Goal: Task Accomplishment & Management: Use online tool/utility

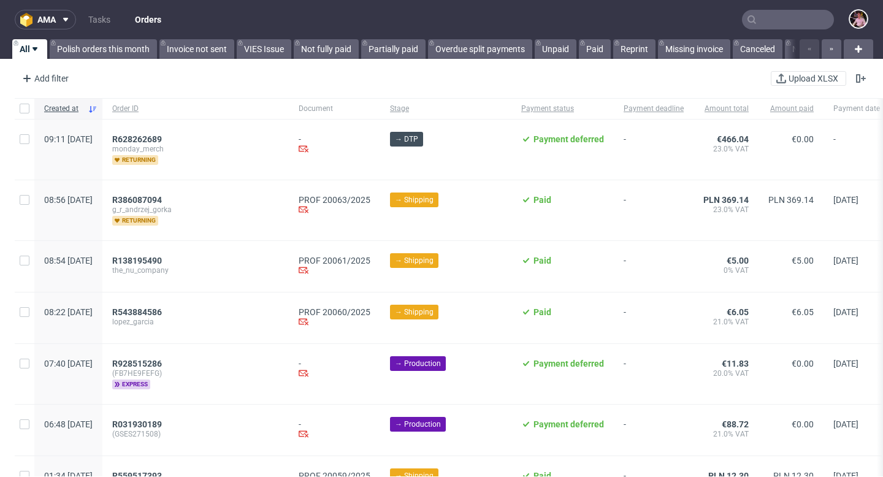
click at [800, 25] on input "text" at bounding box center [788, 20] width 92 height 20
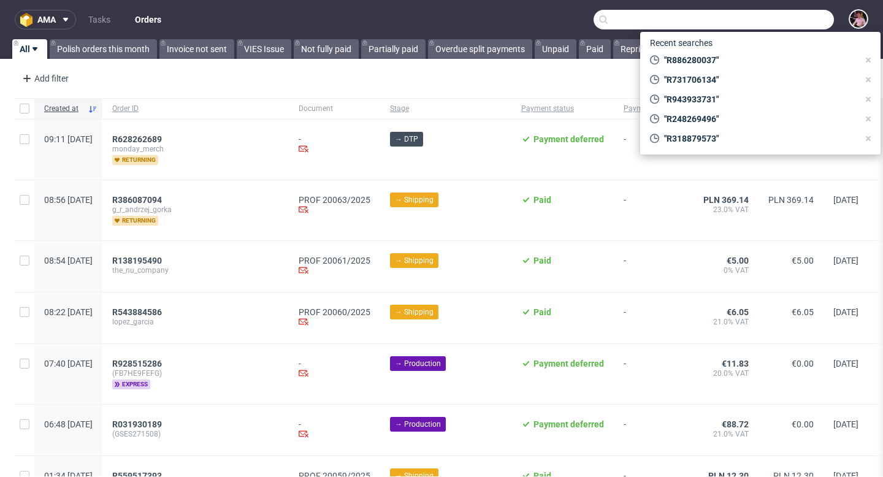
paste input "R630091627"
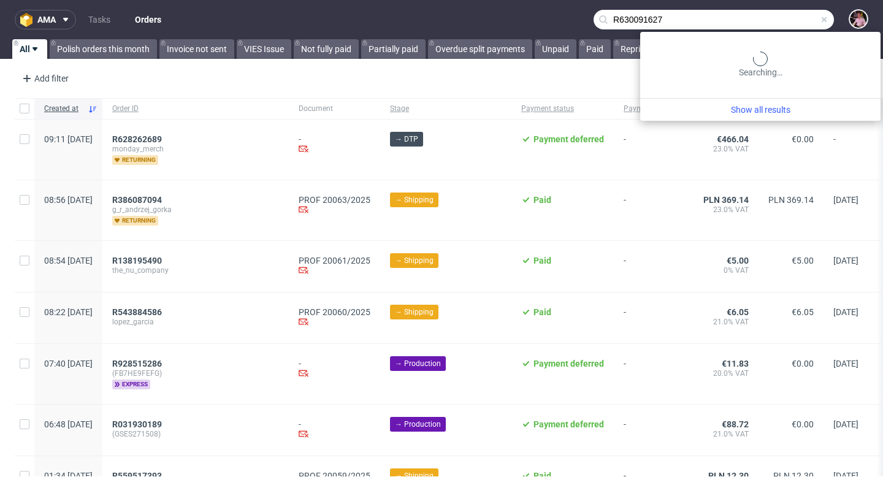
type input "R630091627"
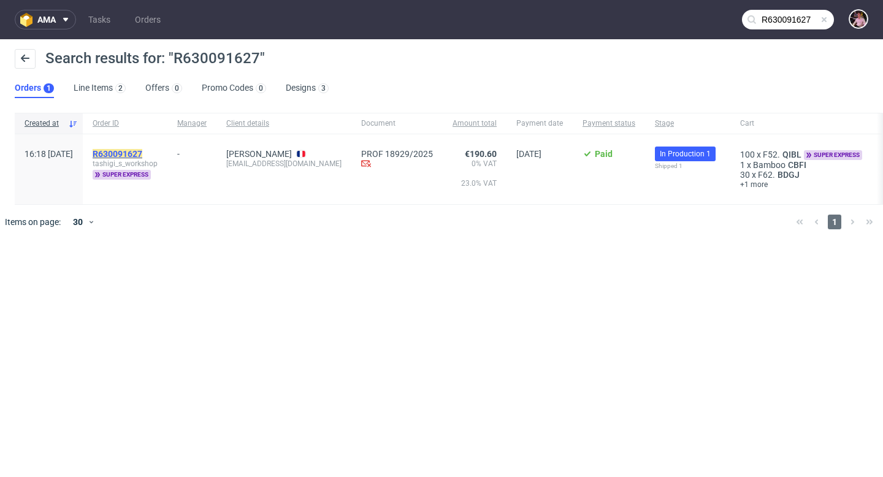
click at [142, 150] on mark "R630091627" at bounding box center [118, 154] width 50 height 10
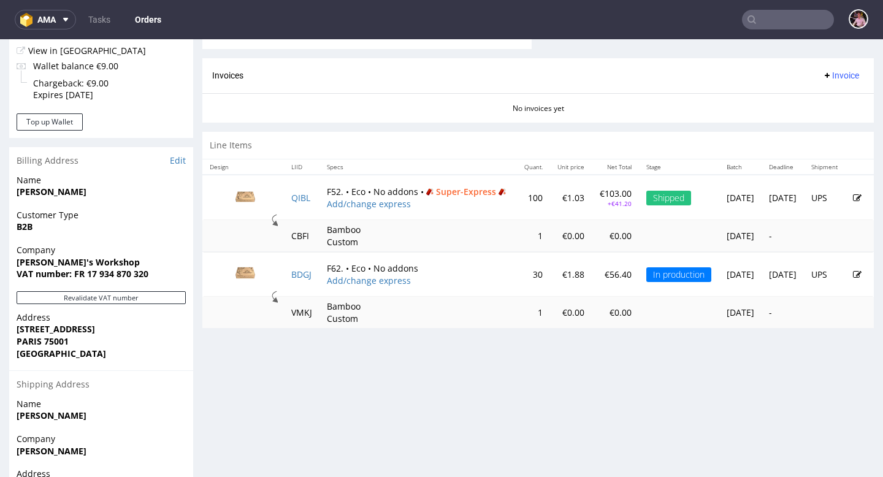
scroll to position [510, 0]
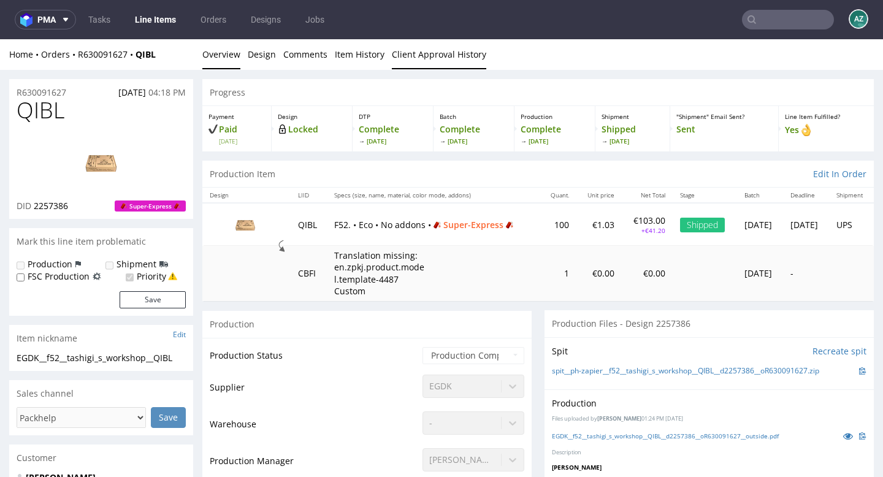
click at [435, 62] on link "Client Approval History" at bounding box center [439, 54] width 94 height 30
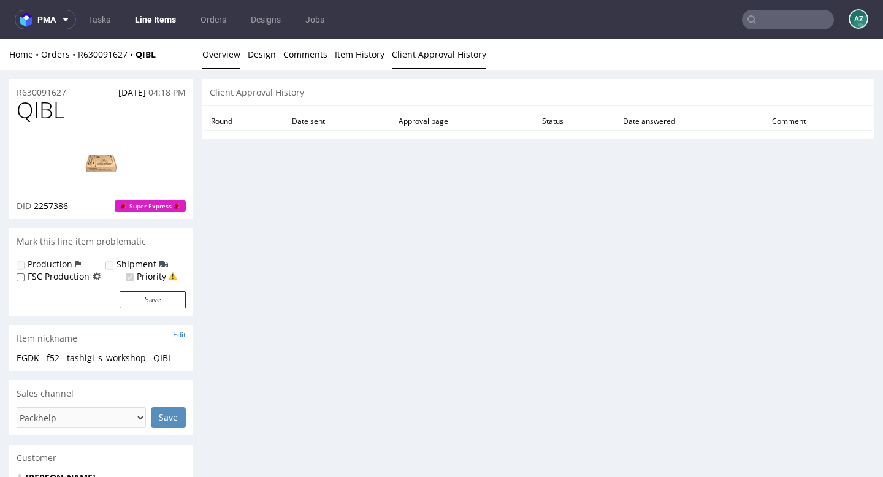
click at [236, 56] on link "Overview" at bounding box center [221, 54] width 38 height 30
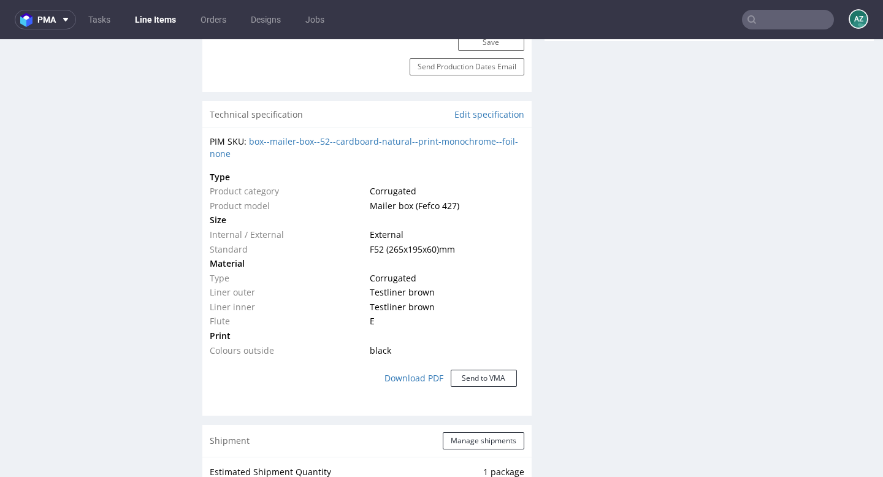
scroll to position [1112, 0]
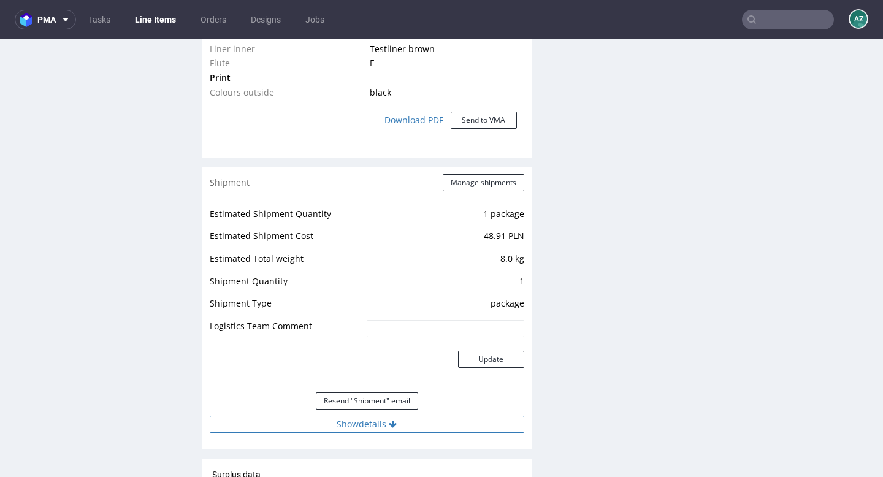
click at [373, 427] on button "Show details" at bounding box center [367, 424] width 314 height 17
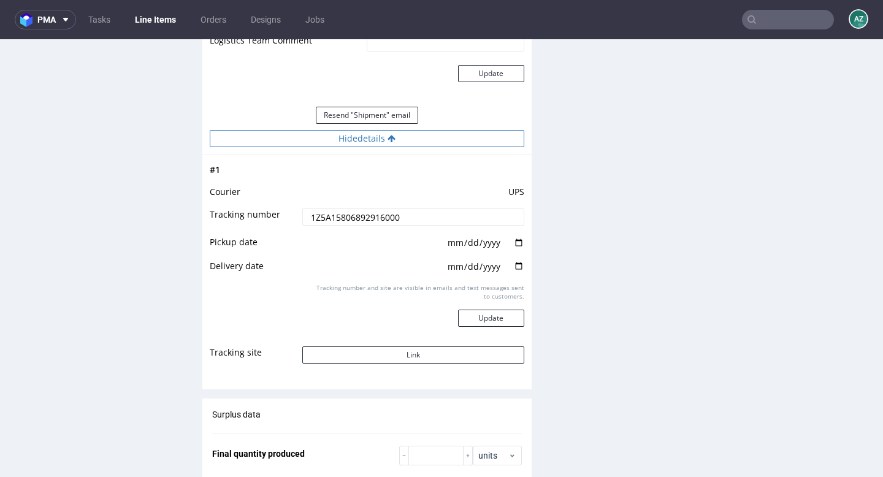
scroll to position [1419, 0]
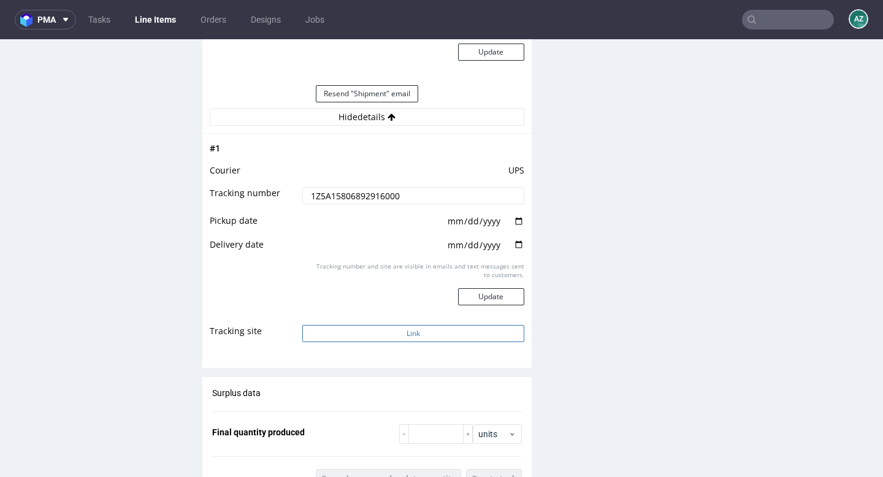
click at [387, 335] on button "Link" at bounding box center [412, 333] width 221 height 17
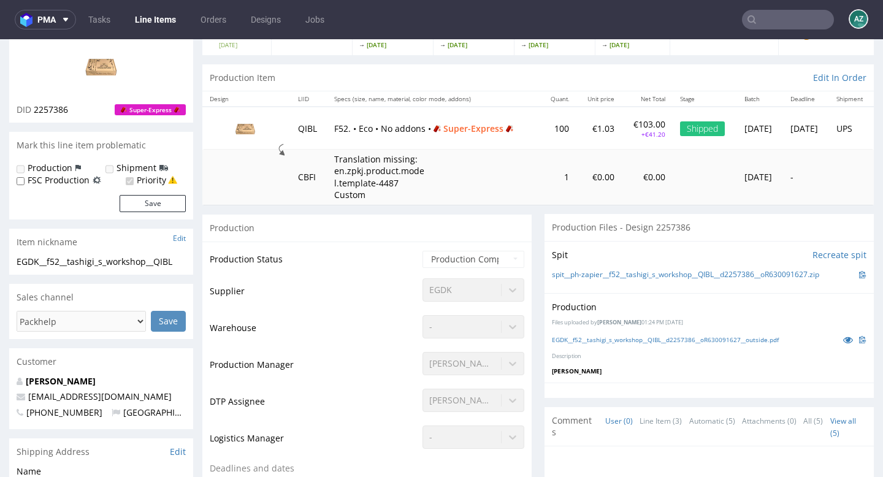
scroll to position [0, 0]
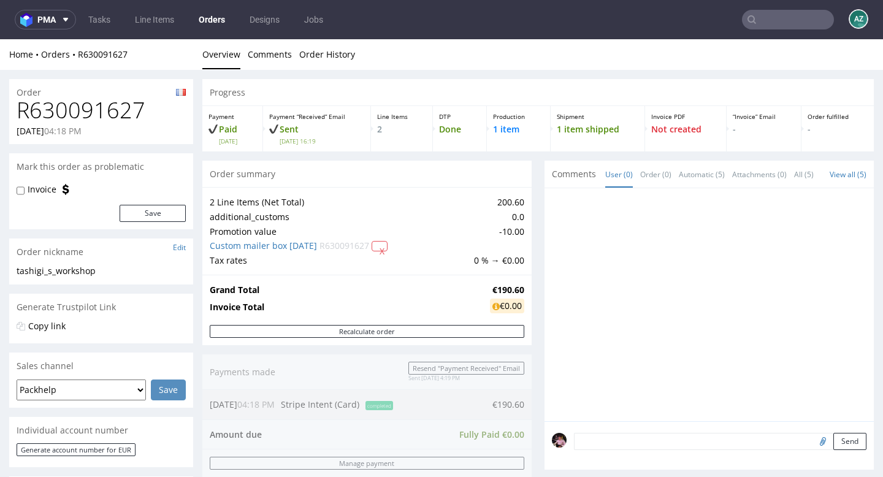
click at [75, 116] on h1 "R630091627" at bounding box center [101, 110] width 169 height 25
copy h1 "R630091627"
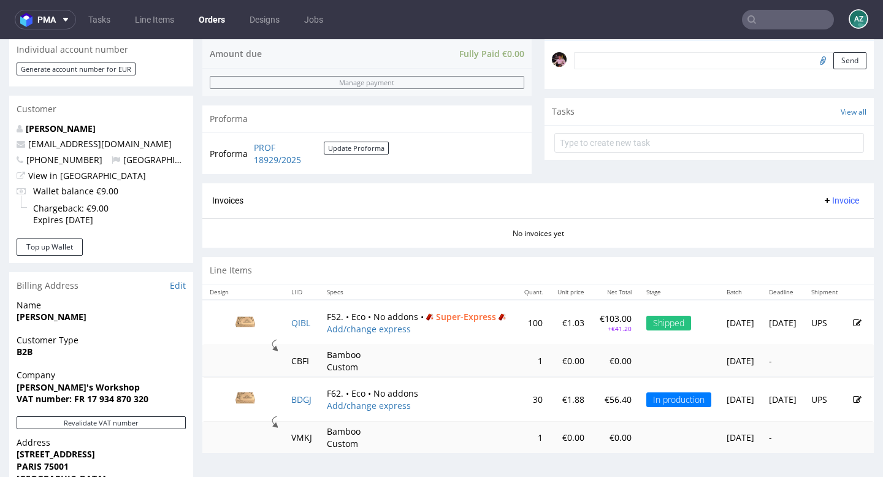
scroll to position [511, 0]
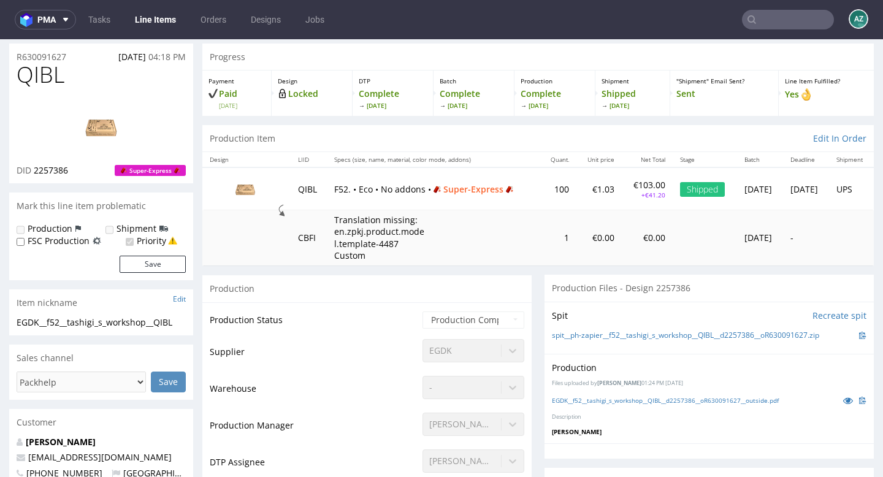
scroll to position [47, 0]
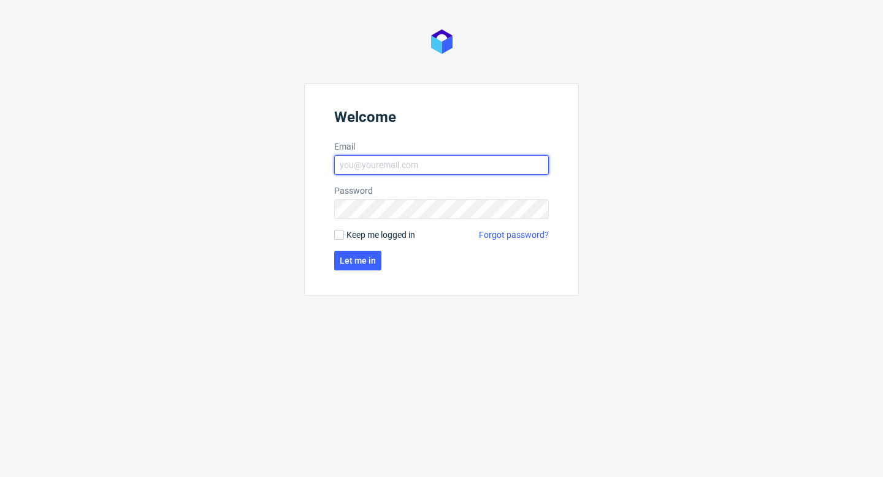
click at [440, 170] on input "Email" at bounding box center [441, 165] width 215 height 20
type input "aleks.ziemkowski@packhelp.com"
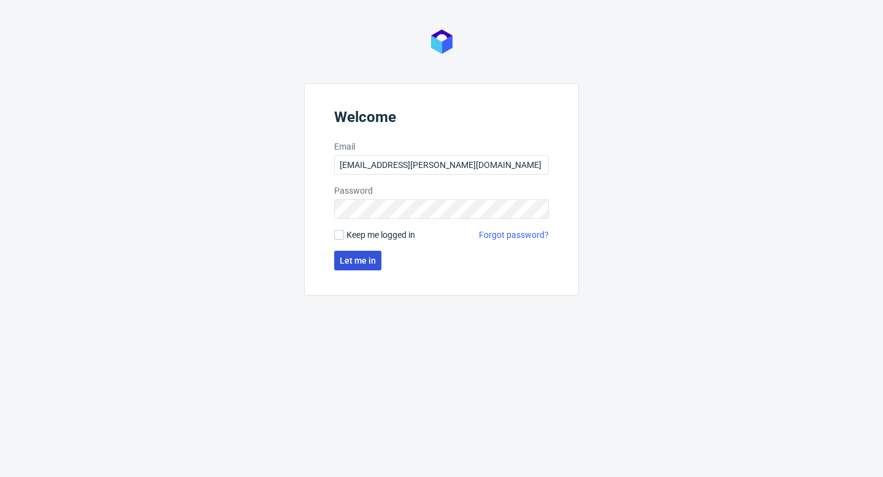
click at [351, 267] on button "Let me in" at bounding box center [357, 261] width 47 height 20
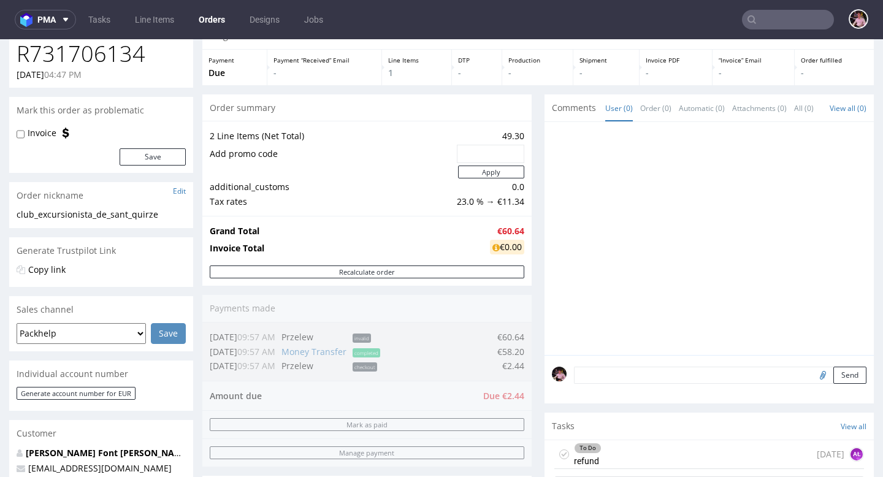
scroll to position [106, 0]
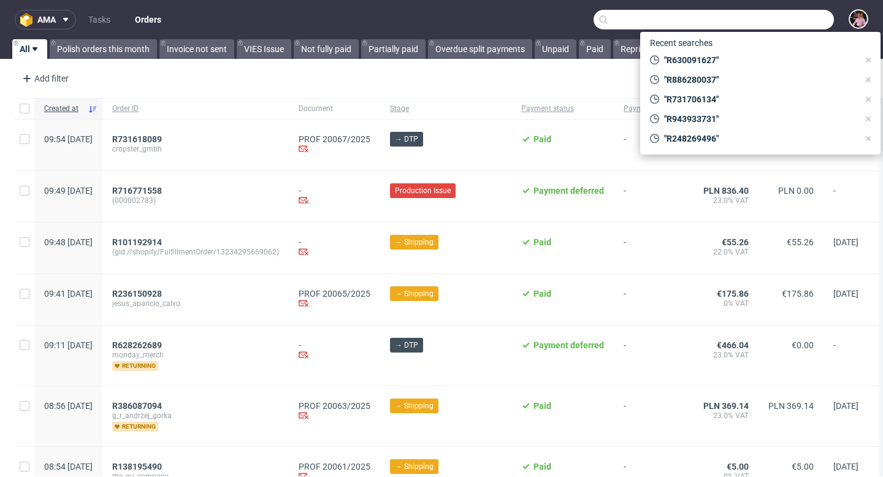
click at [794, 20] on input "text" at bounding box center [713, 20] width 240 height 20
paste input "R914349053"
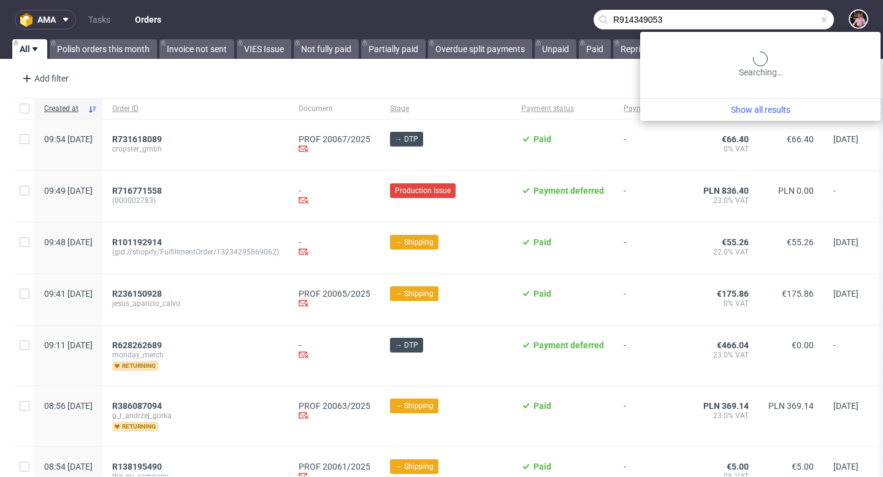
type input "R914349053"
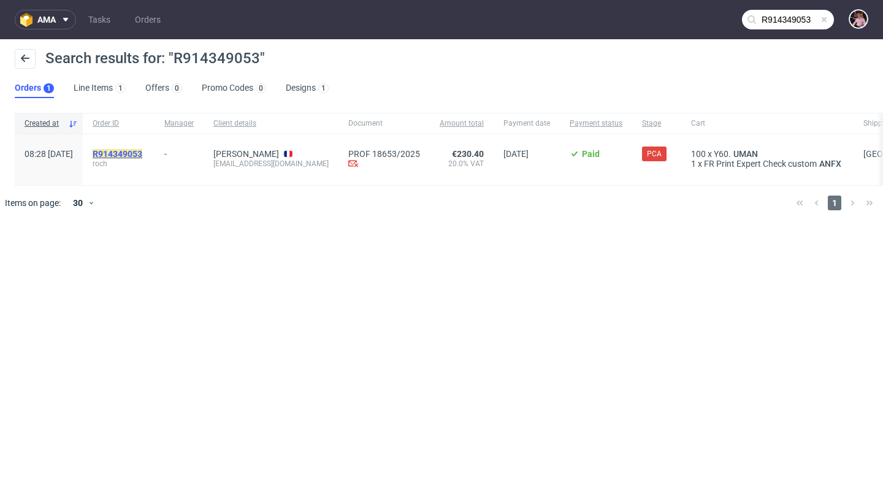
click at [142, 153] on mark "R914349053" at bounding box center [118, 154] width 50 height 10
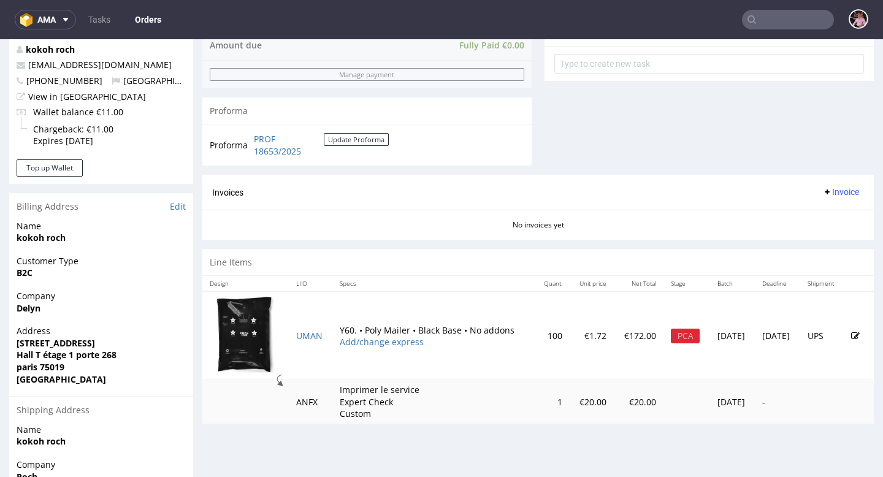
scroll to position [485, 0]
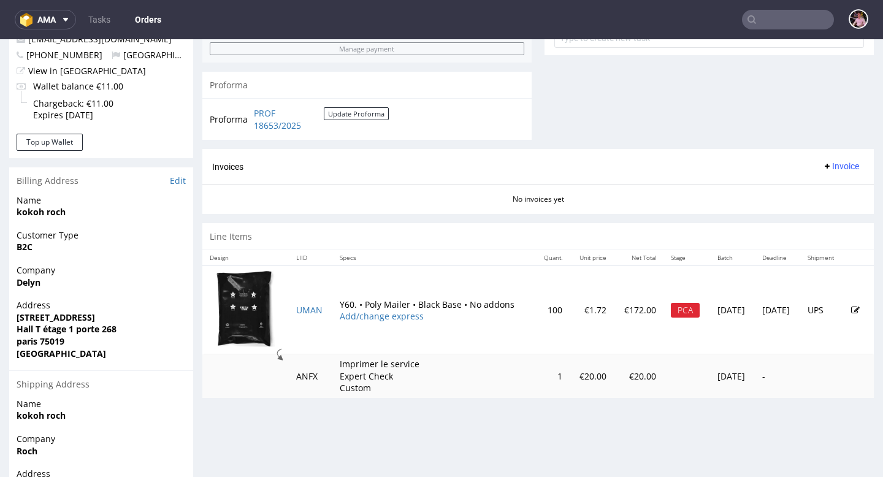
click at [780, 24] on input "text" at bounding box center [788, 20] width 92 height 20
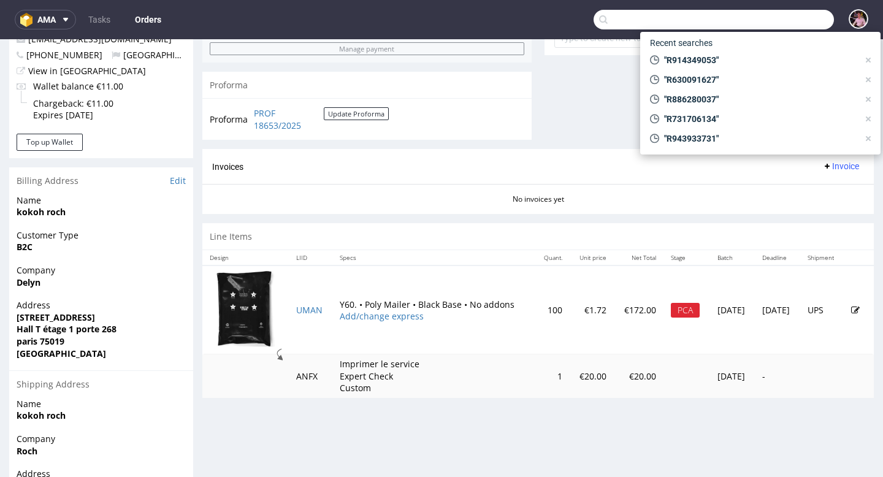
paste input "R253867483"
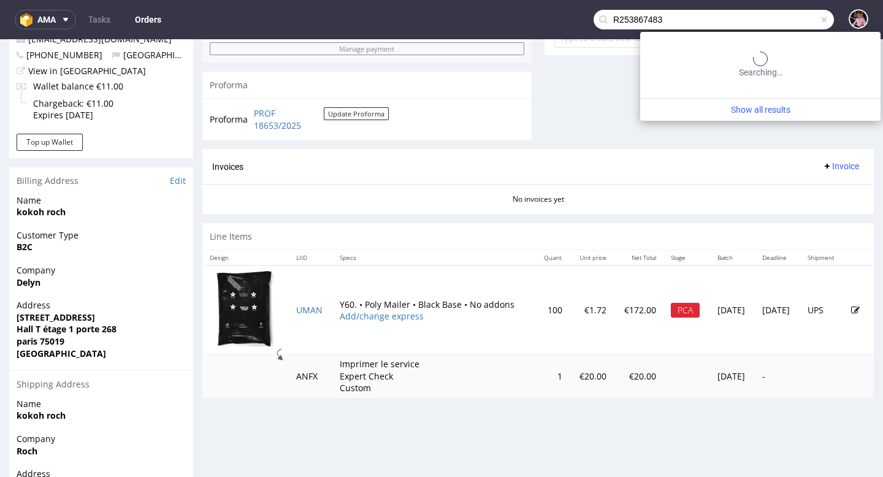
type input "R253867483"
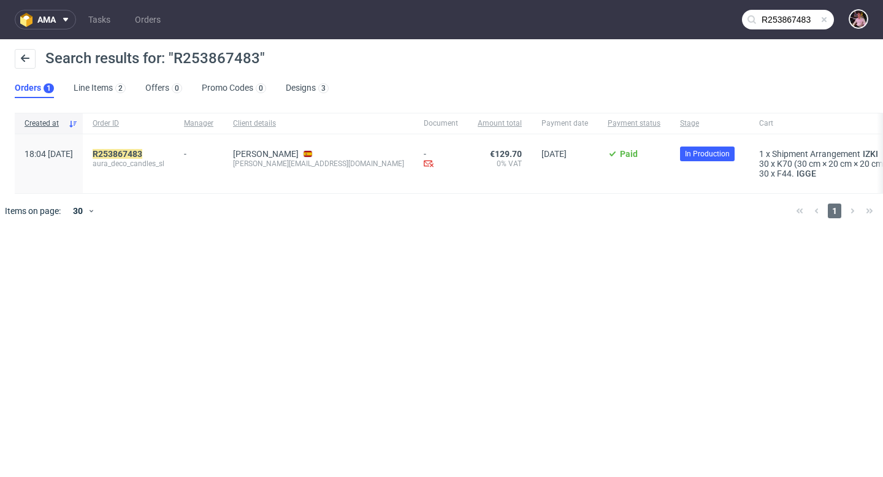
click at [826, 20] on span at bounding box center [824, 20] width 10 height 10
click at [811, 23] on input "text" at bounding box center [788, 20] width 92 height 20
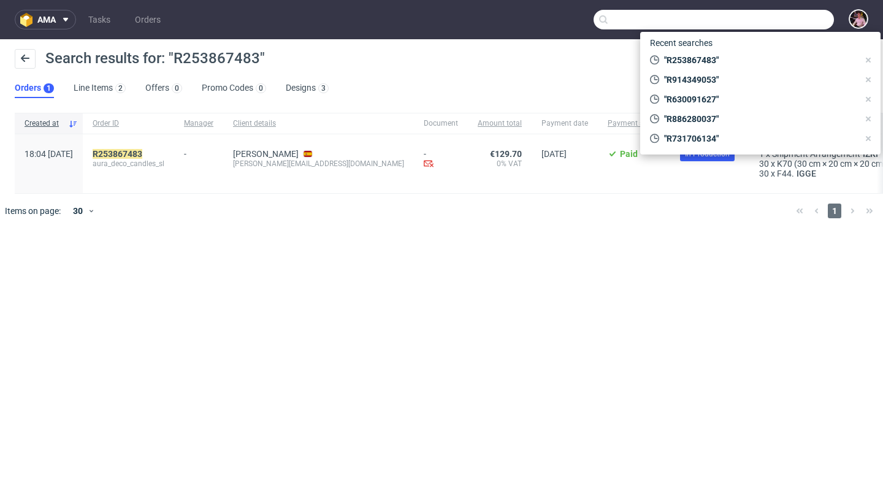
paste input "R074851370"
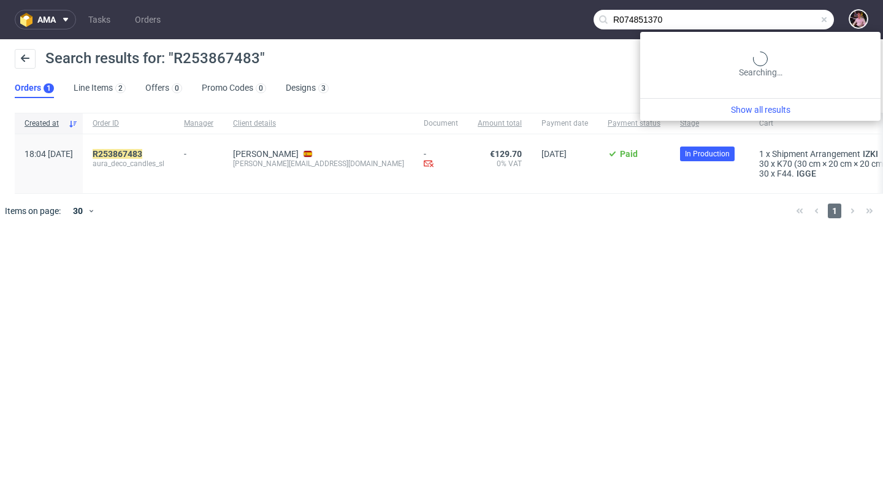
type input "R074851370"
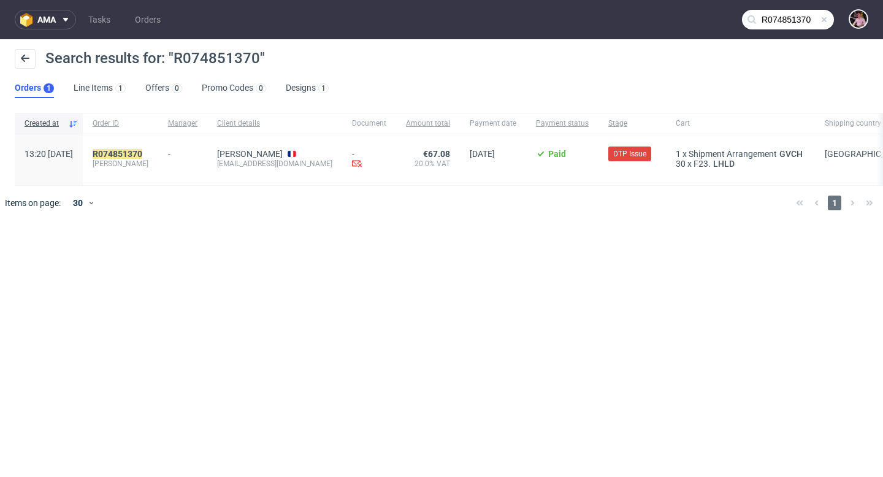
click at [823, 20] on span at bounding box center [824, 20] width 10 height 10
click at [142, 150] on mark "R074851370" at bounding box center [118, 154] width 50 height 10
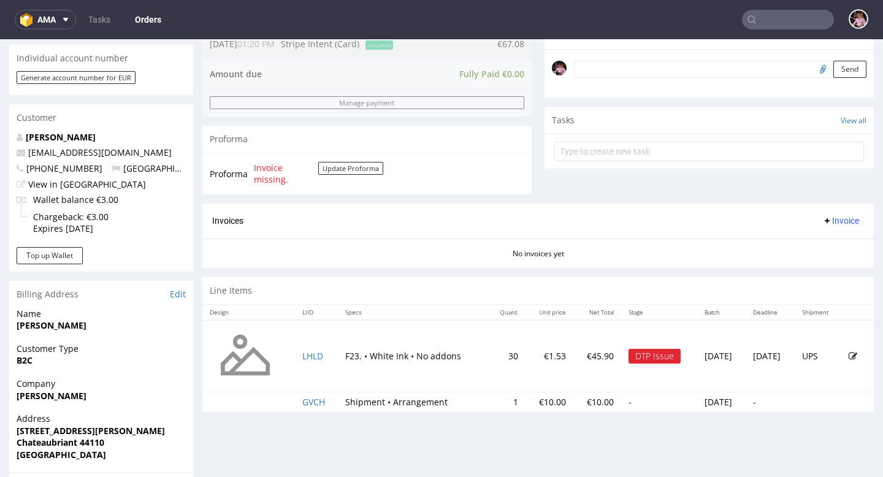
scroll to position [424, 0]
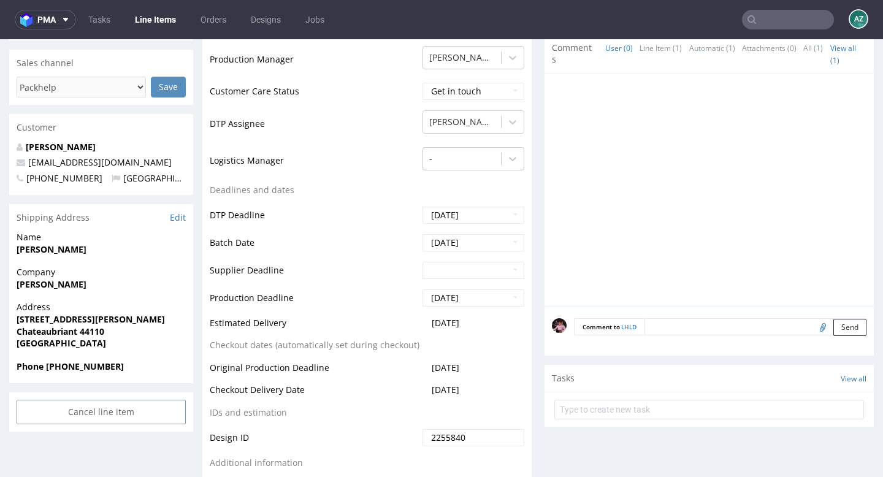
scroll to position [479, 0]
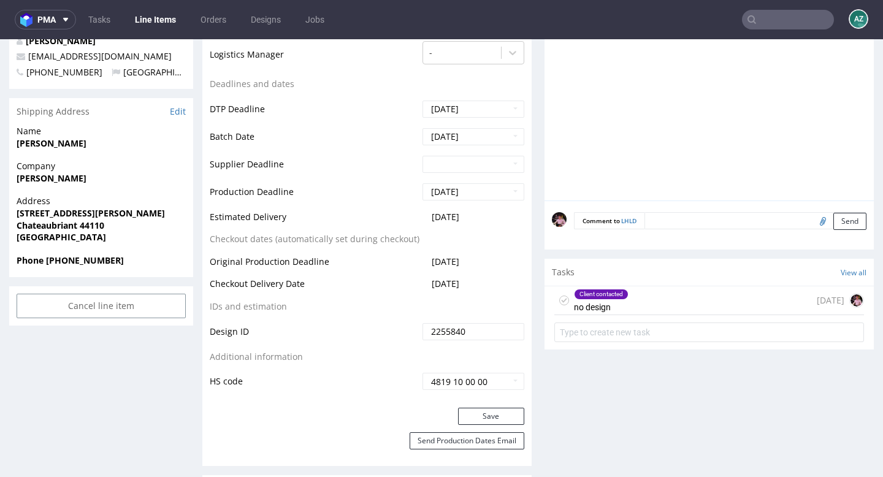
click at [665, 306] on div "Client contacted no design 10 days ago" at bounding box center [709, 300] width 310 height 29
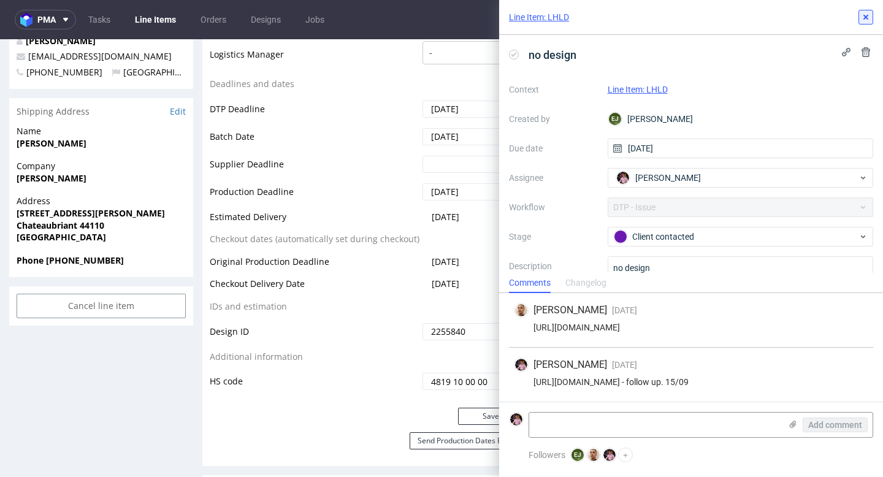
click at [863, 18] on use at bounding box center [865, 17] width 5 height 5
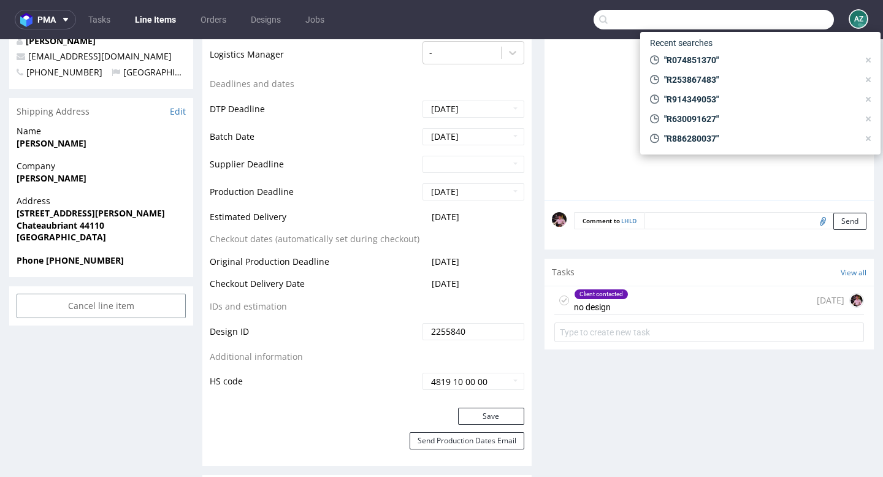
click at [788, 23] on input "text" at bounding box center [713, 20] width 240 height 20
paste input "R199700101"
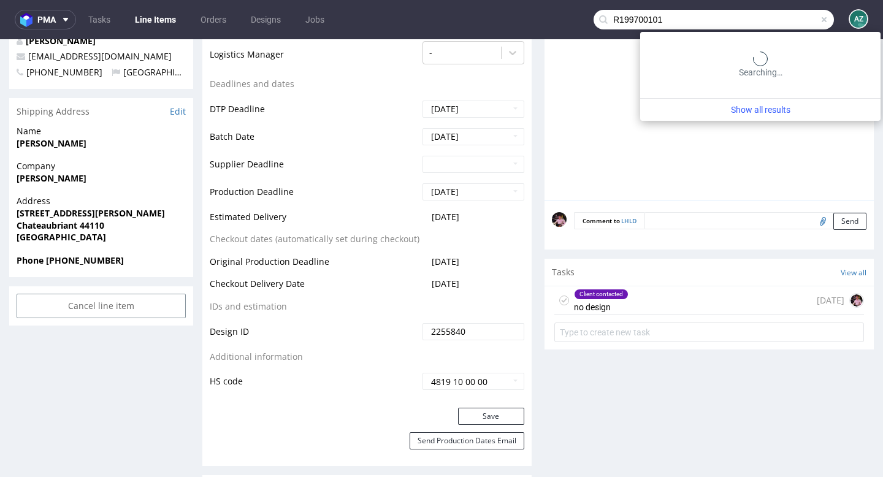
type input "R199700101"
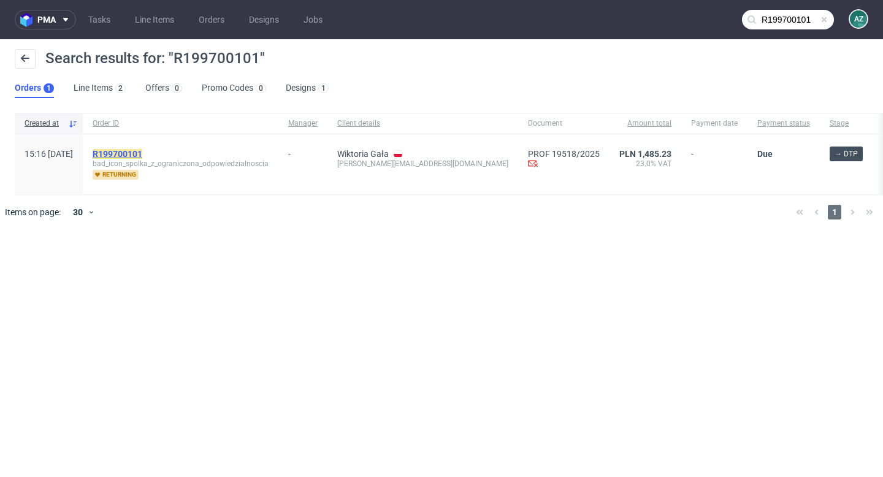
click at [136, 150] on mark "R199700101" at bounding box center [118, 154] width 50 height 10
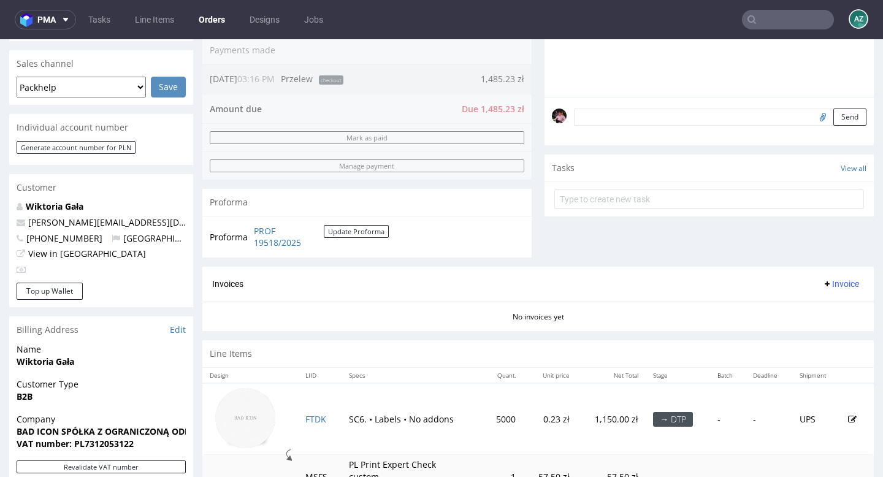
scroll to position [572, 0]
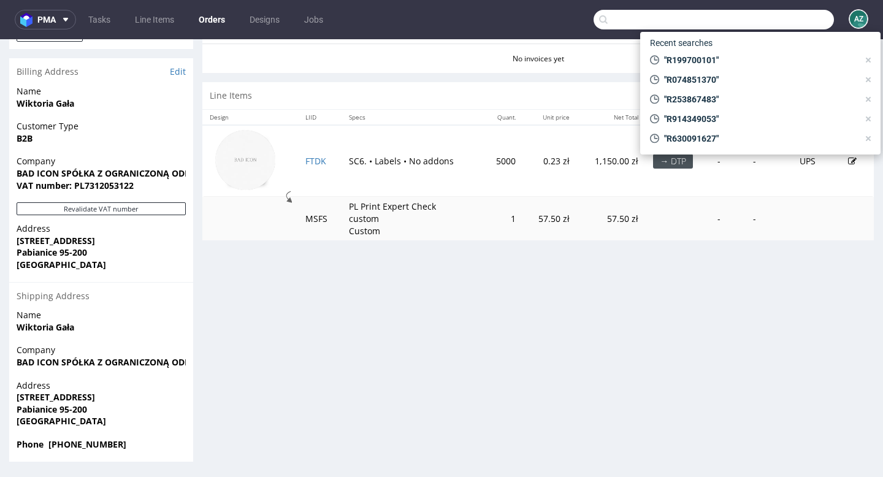
click at [813, 26] on input "text" at bounding box center [713, 20] width 240 height 20
paste input "R923499475"
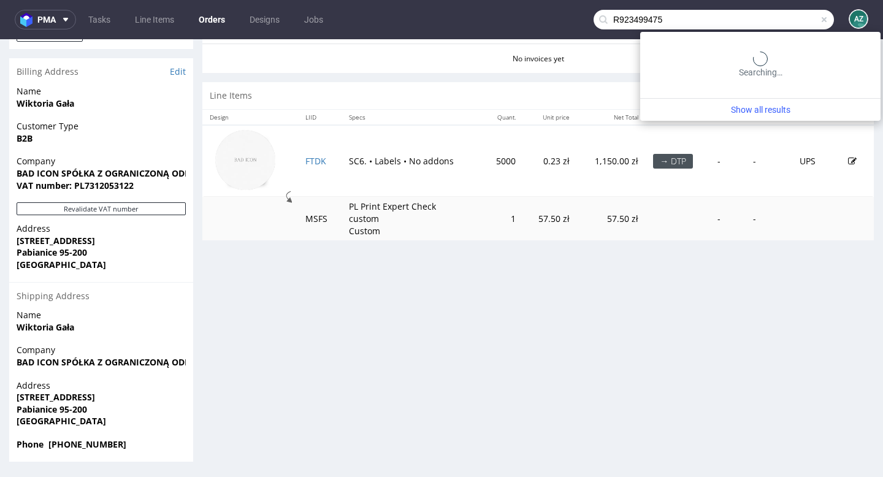
type input "R923499475"
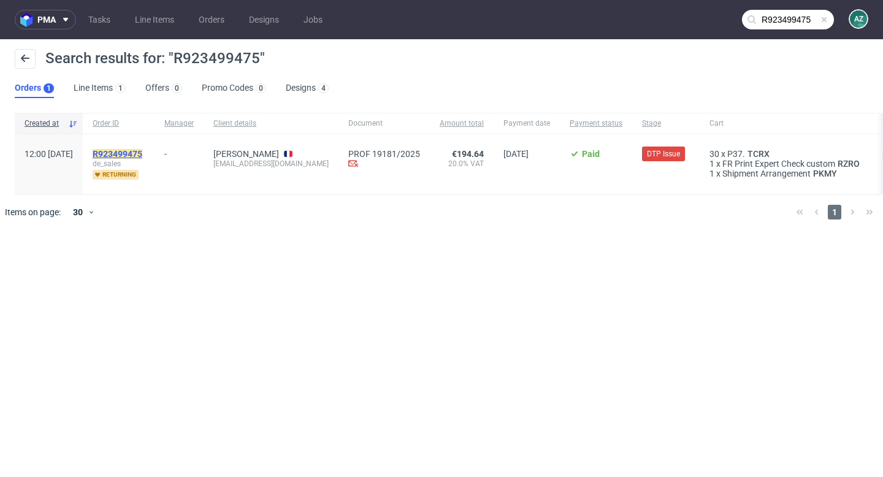
click at [142, 151] on mark "R923499475" at bounding box center [118, 154] width 50 height 10
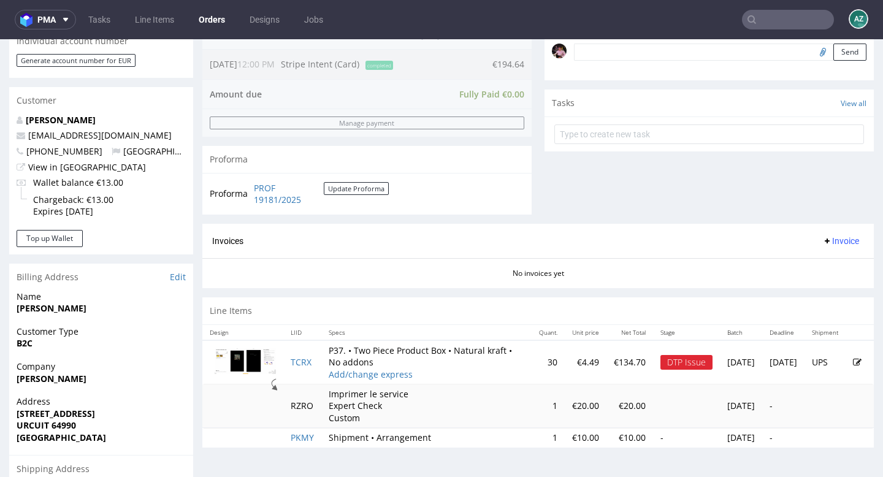
scroll to position [391, 0]
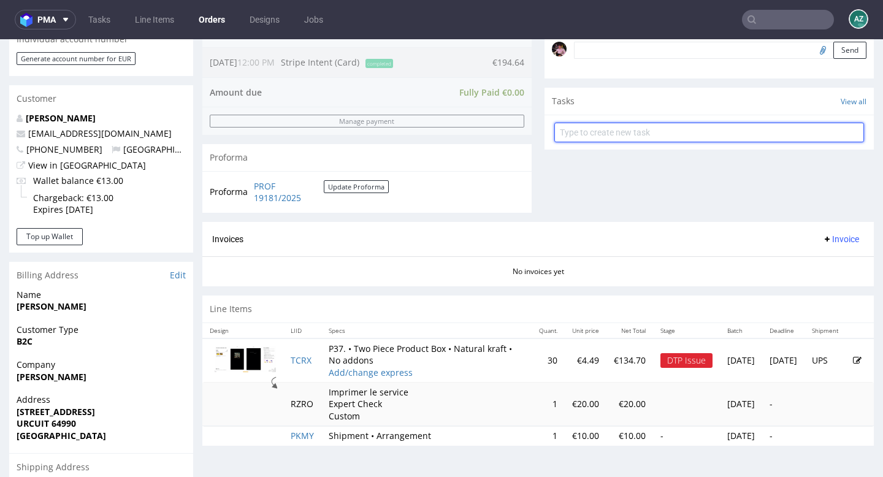
click at [644, 142] on input "text" at bounding box center [709, 133] width 310 height 20
type input "refund and cancel"
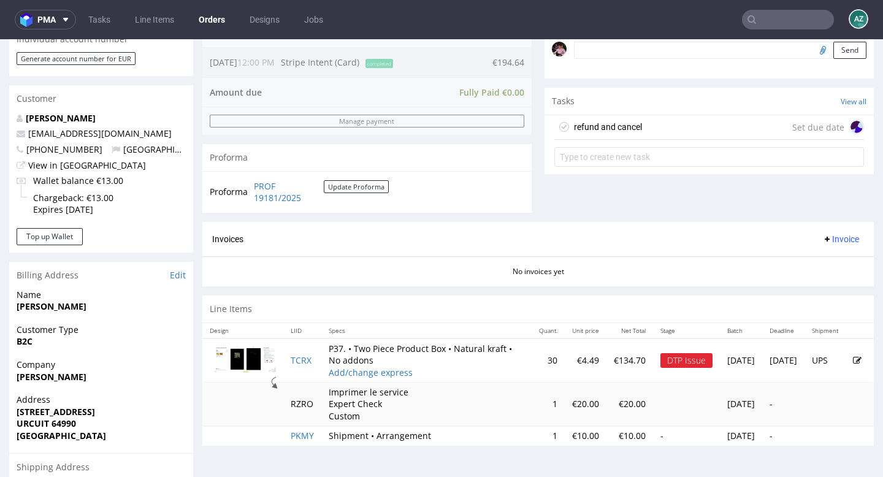
click at [693, 139] on div "refund and cancel Set due date" at bounding box center [709, 127] width 310 height 25
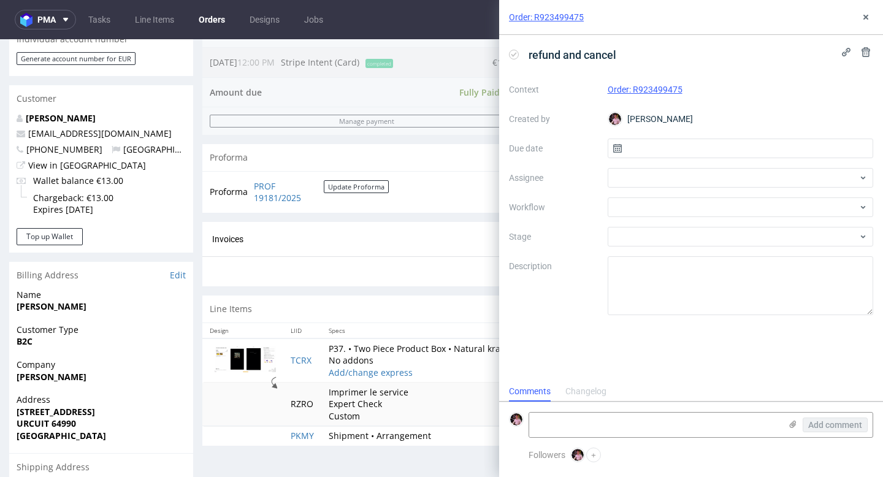
scroll to position [10, 0]
click at [697, 148] on input "text" at bounding box center [740, 149] width 266 height 20
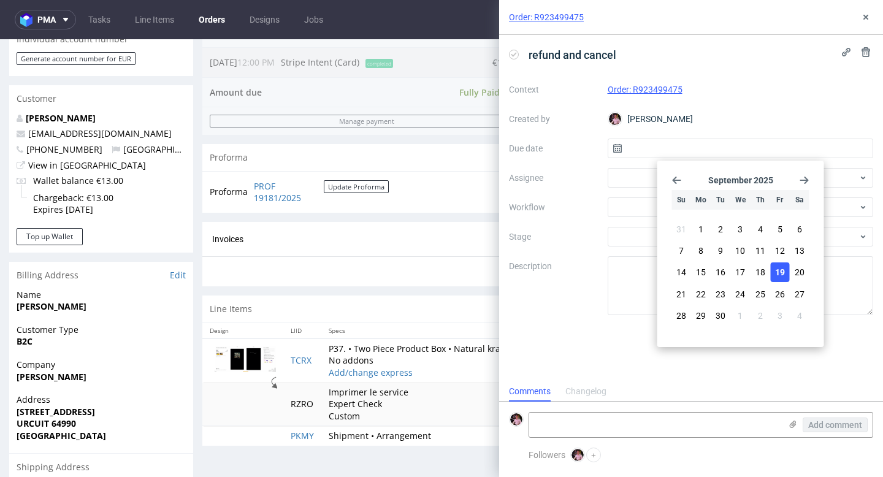
click at [783, 275] on span "19" at bounding box center [780, 272] width 10 height 12
type input "19/09/2025"
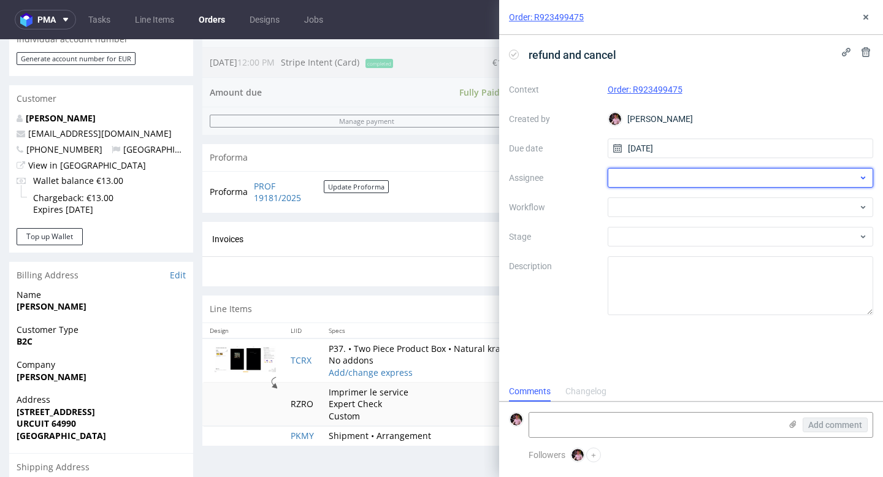
click at [656, 186] on div at bounding box center [740, 178] width 266 height 20
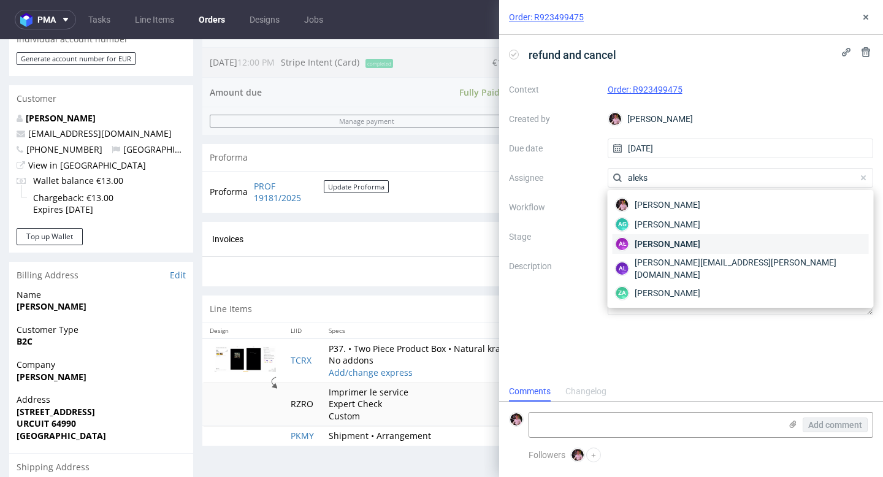
type input "aleks"
click at [693, 245] on span "Aleksandra Łętowska" at bounding box center [667, 244] width 66 height 12
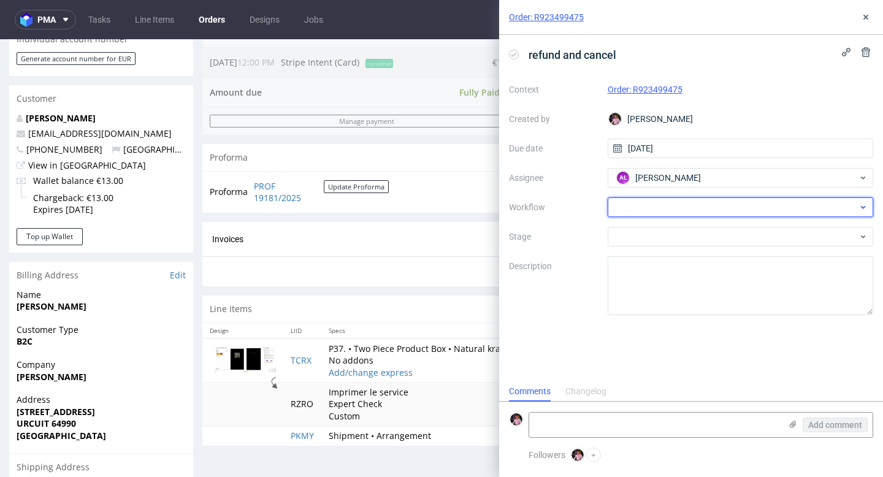
click at [663, 203] on div at bounding box center [740, 207] width 266 height 20
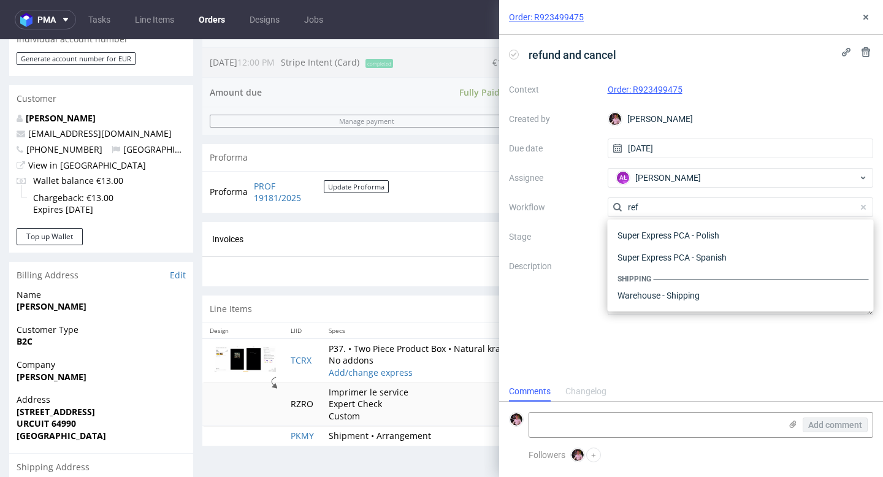
scroll to position [66, 0]
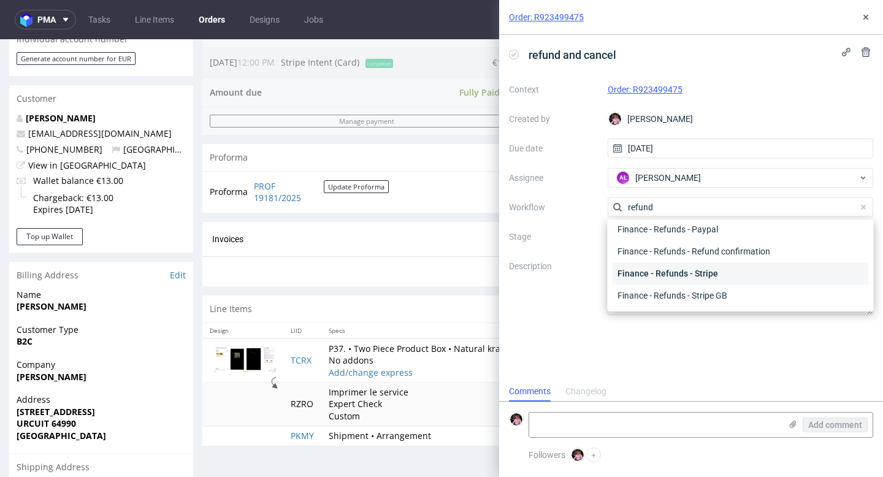
type input "refund"
click at [693, 278] on div "Finance - Refunds - Stripe" at bounding box center [740, 273] width 256 height 22
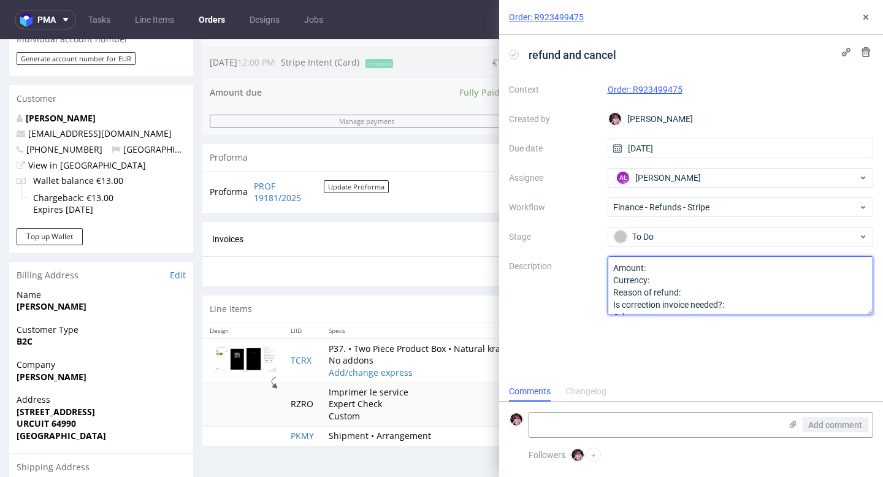
click at [671, 267] on textarea "Amount: Currency: Reason of refund: Is correction invoice needed?: Other:" at bounding box center [740, 285] width 266 height 59
click at [658, 279] on textarea "Amount: Currency: Reason of refund: Is correction invoice needed?: Other:" at bounding box center [740, 285] width 266 height 59
click at [690, 290] on textarea "Amount: Currency: Reason of refund: Is correction invoice needed?: Other:" at bounding box center [740, 285] width 266 height 59
click at [753, 293] on textarea "Amount: Currency: Reason of refund: Is correction invoice needed?: Other:" at bounding box center [740, 285] width 266 height 59
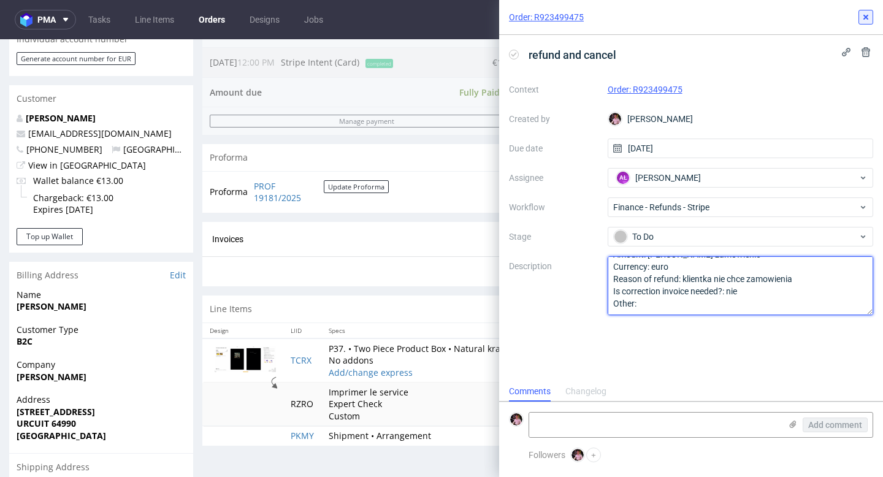
type textarea "Amount: cale zamowienie Currency: euro Reason of refund: klientka nie chce zamo…"
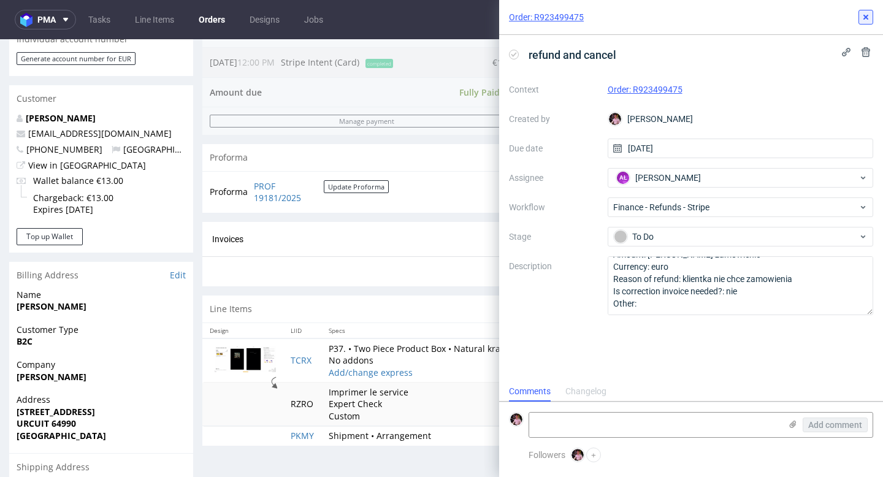
click at [865, 13] on icon at bounding box center [866, 17] width 10 height 10
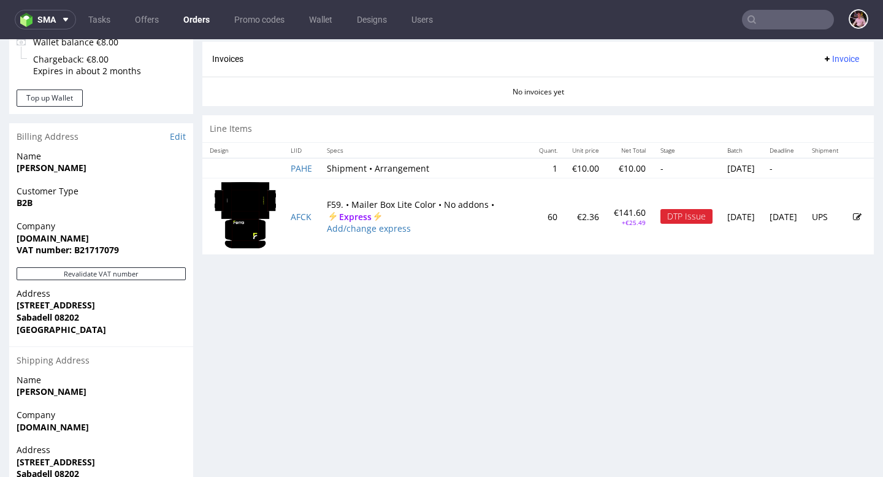
scroll to position [542, 0]
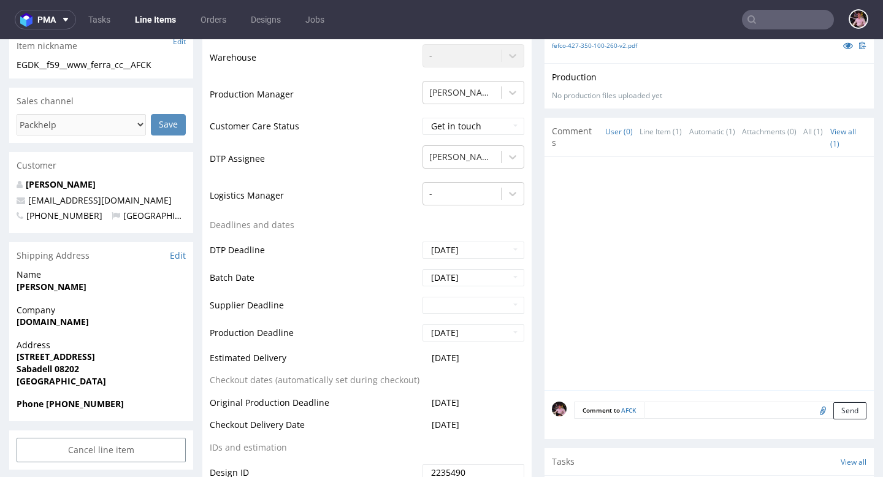
scroll to position [678, 0]
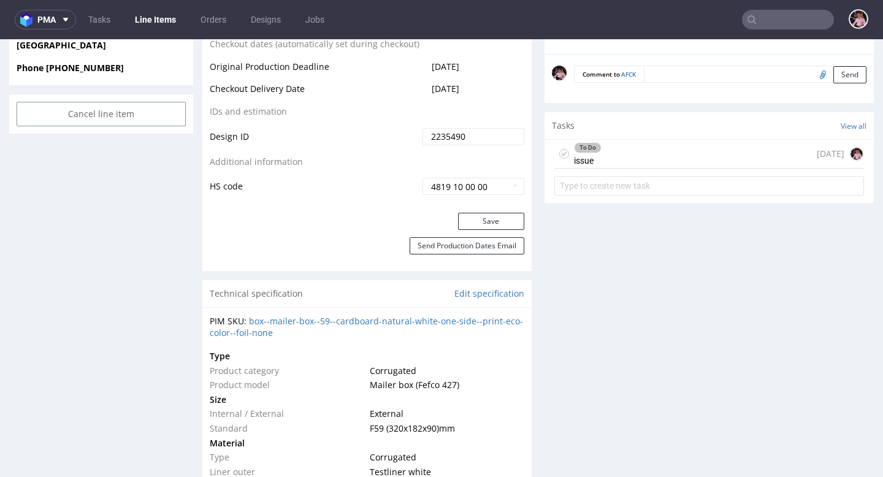
click at [653, 156] on div "To Do issue [DATE]" at bounding box center [709, 154] width 310 height 29
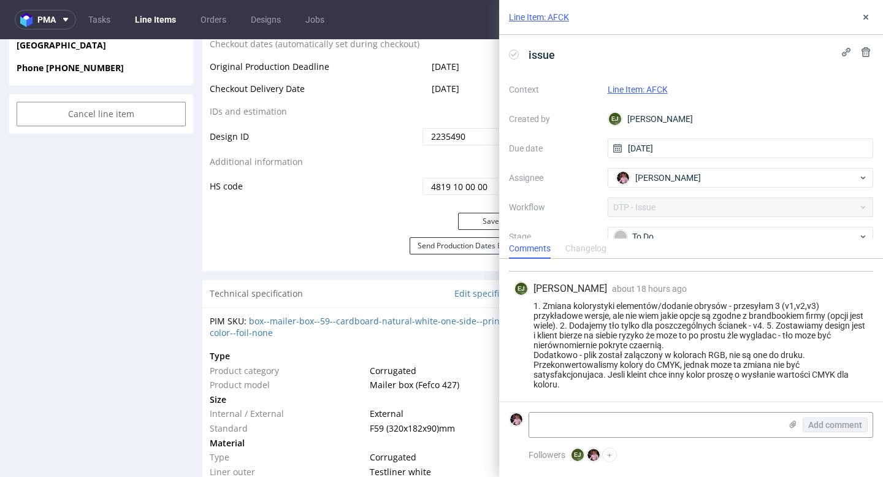
scroll to position [357, 0]
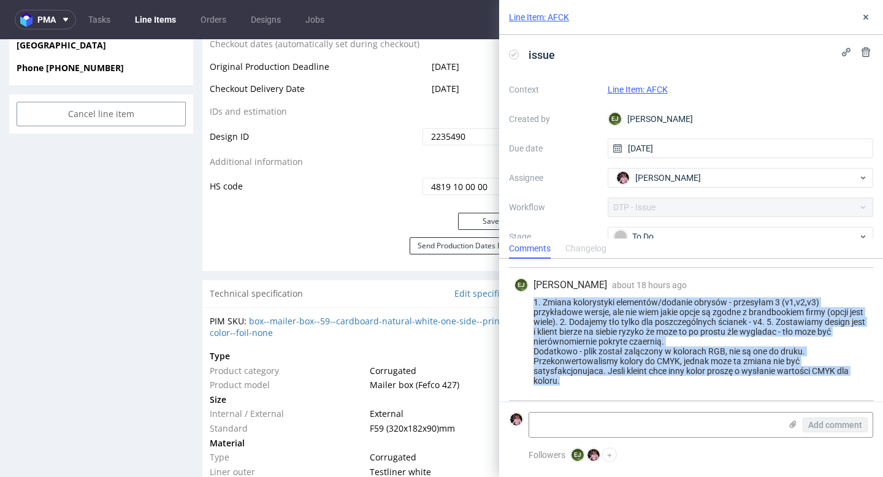
drag, startPoint x: 561, startPoint y: 381, endPoint x: 526, endPoint y: 299, distance: 88.9
click at [526, 298] on div "1. Zmiana kolorystyki elementów/dodanie obrysów - przesyłam 3 (v1,v2,v3) przykł…" at bounding box center [691, 341] width 354 height 88
copy div "1. Zmiana kolorystyki elementów/dodanie obrysów - przesyłam 3 (v1,v2,v3) przykł…"
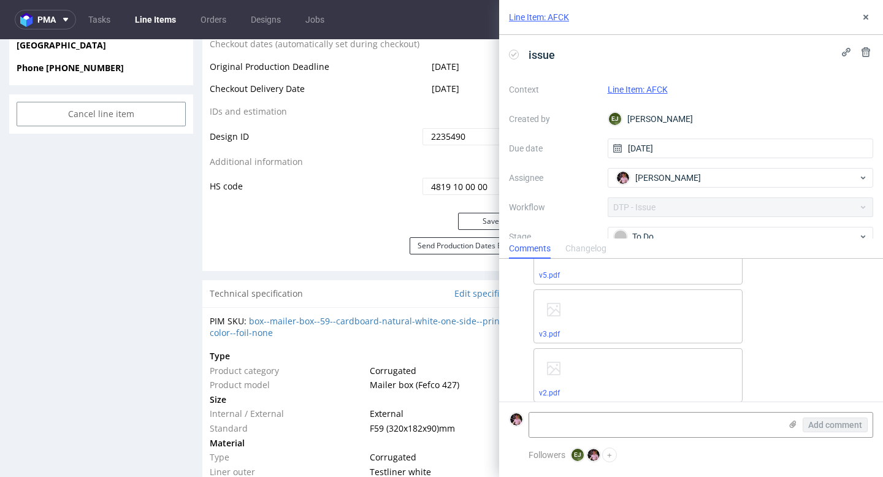
scroll to position [700, 0]
click at [549, 382] on link "v2.pdf" at bounding box center [549, 382] width 21 height 9
click at [557, 321] on link "v3.pdf" at bounding box center [549, 323] width 21 height 9
click at [547, 320] on link "v5.pdf" at bounding box center [549, 320] width 21 height 9
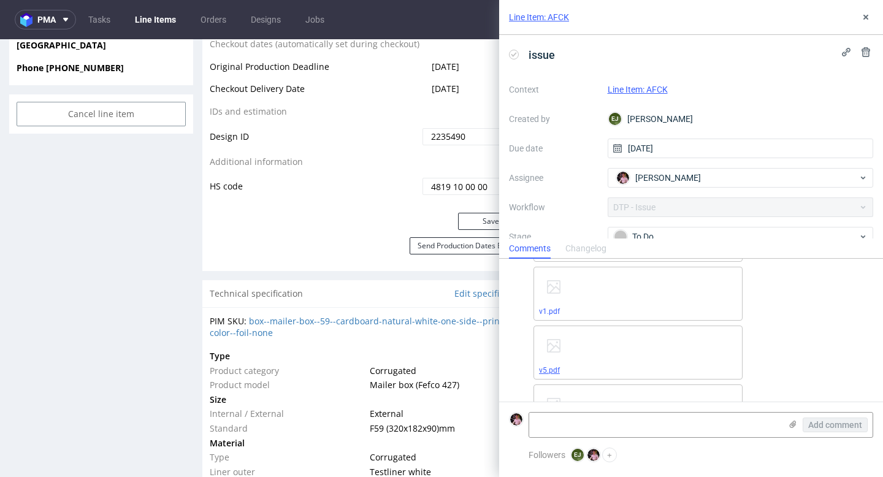
scroll to position [592, 0]
click at [547, 312] on link "v1.pdf" at bounding box center [549, 314] width 21 height 9
click at [549, 333] on link "v4.pdf" at bounding box center [549, 336] width 21 height 9
